Goal: Check status: Check status

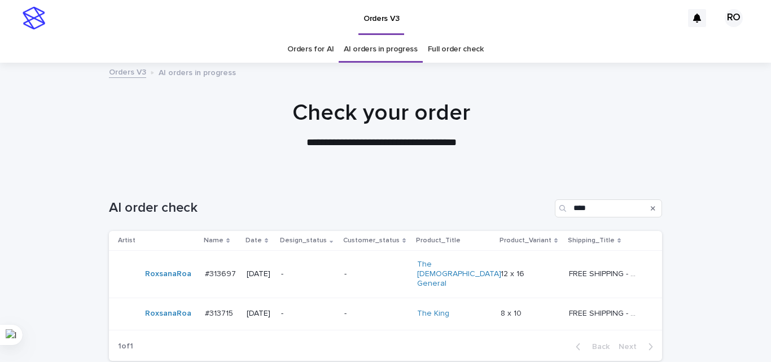
scroll to position [81, 0]
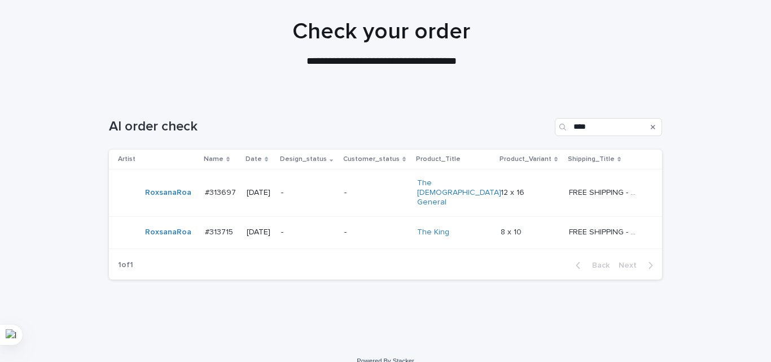
click at [310, 188] on p "-" at bounding box center [308, 193] width 54 height 10
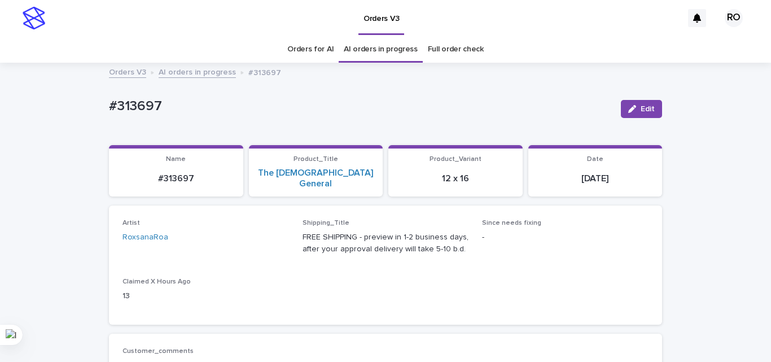
click at [137, 107] on p "#313697" at bounding box center [360, 106] width 503 height 16
copy p "313697"
click at [365, 174] on div "The [DEMOGRAPHIC_DATA] General" at bounding box center [316, 178] width 121 height 21
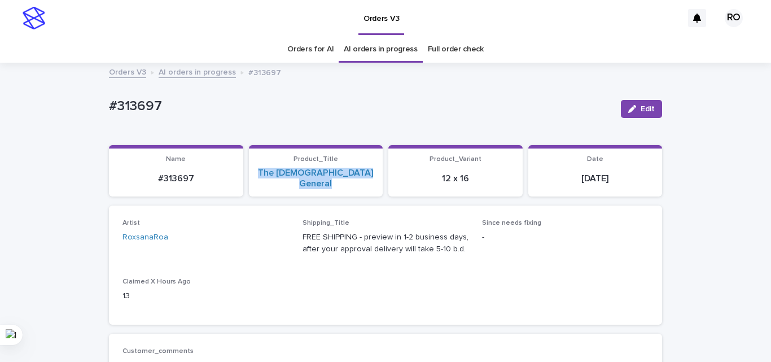
click at [365, 174] on div "The [DEMOGRAPHIC_DATA] General" at bounding box center [316, 178] width 121 height 21
copy link "The [DEMOGRAPHIC_DATA] General"
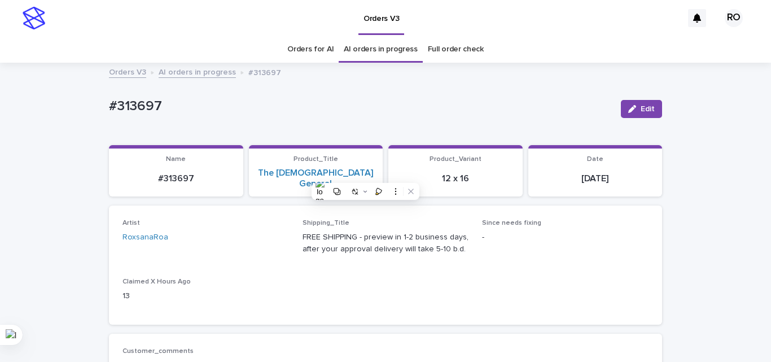
click at [218, 102] on p "#313697" at bounding box center [360, 106] width 503 height 16
click at [595, 173] on p "[DATE]" at bounding box center [595, 178] width 121 height 11
copy div "[DATE] Loading... Saving…"
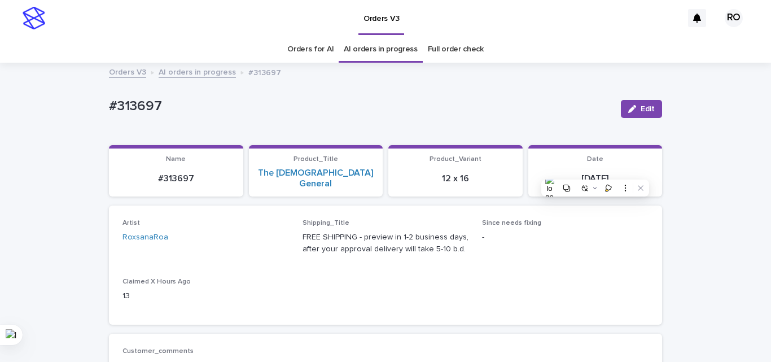
click at [379, 287] on div "Artist [PERSON_NAME] Shipping_Title FREE SHIPPING - preview in 1-2 business day…" at bounding box center [385, 265] width 526 height 92
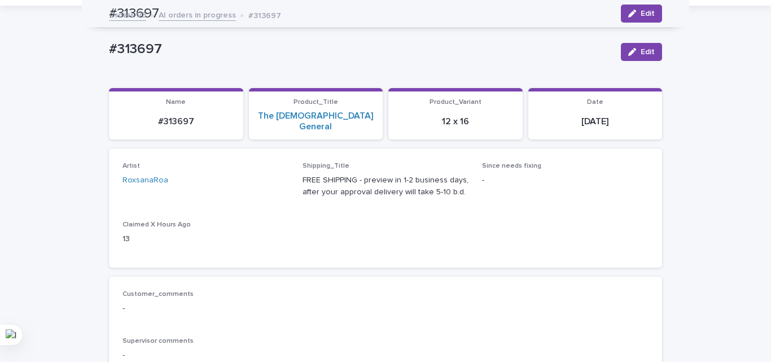
scroll to position [56, 0]
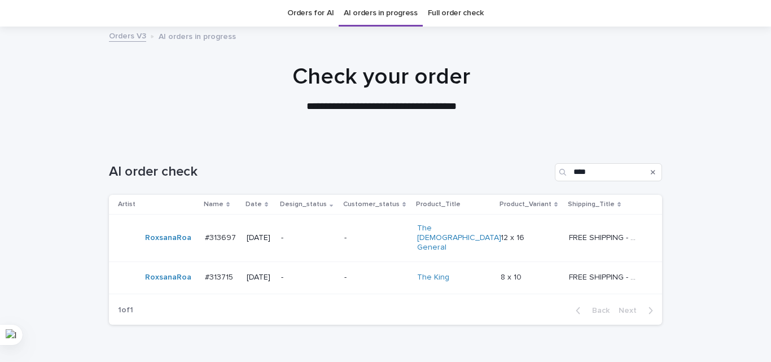
scroll to position [81, 0]
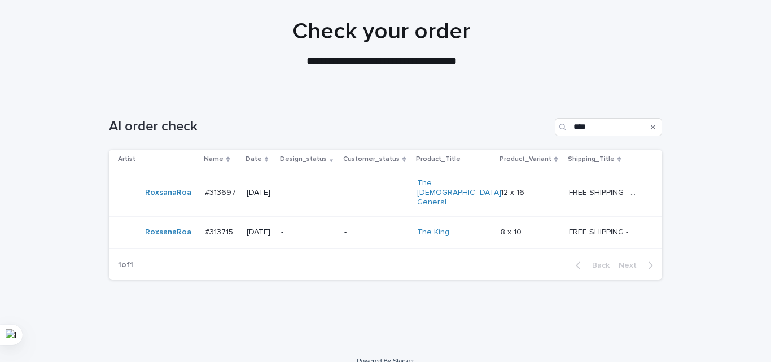
click at [304, 227] on p "-" at bounding box center [308, 232] width 54 height 10
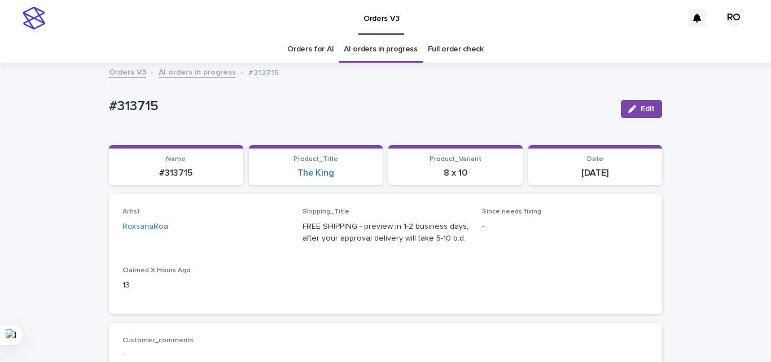
click at [152, 106] on p "#313715" at bounding box center [360, 106] width 503 height 16
drag, startPoint x: 152, startPoint y: 106, endPoint x: 140, endPoint y: 105, distance: 12.5
click at [140, 105] on p "#313715" at bounding box center [360, 106] width 503 height 16
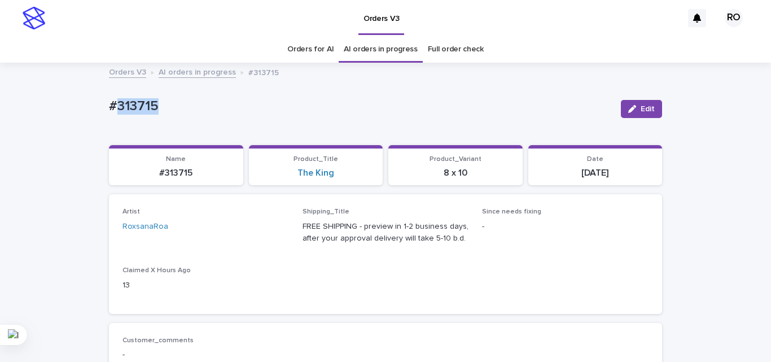
copy p "313715"
click at [350, 176] on div "The King" at bounding box center [316, 173] width 121 height 11
copy link "The King"
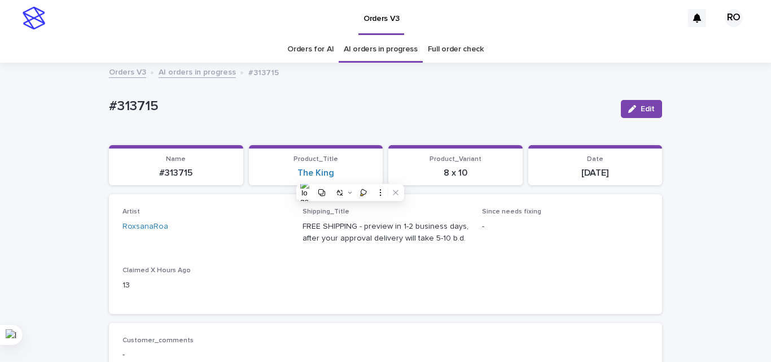
click at [447, 233] on p "FREE SHIPPING - preview in 1-2 business days, after your approval delivery will…" at bounding box center [386, 233] width 167 height 24
click at [478, 110] on p "#313715" at bounding box center [360, 106] width 503 height 16
